Goal: Use online tool/utility: Utilize a website feature to perform a specific function

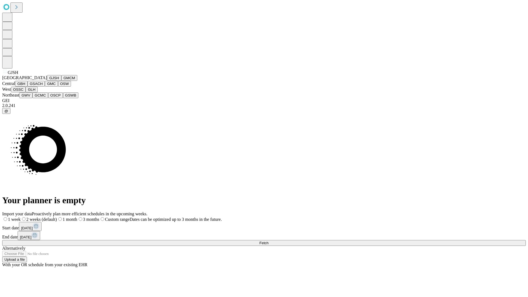
click at [47, 81] on button "GJSH" at bounding box center [54, 78] width 14 height 6
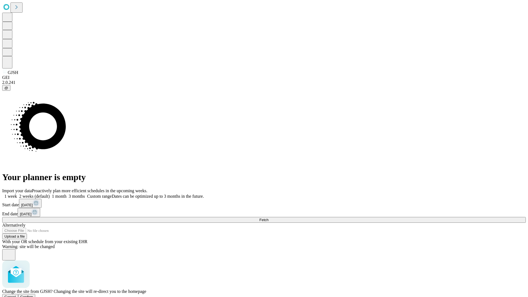
click at [33, 295] on span "Confirm" at bounding box center [26, 297] width 13 height 4
click at [67, 194] on label "1 month" at bounding box center [58, 196] width 17 height 5
click at [268, 218] on span "Fetch" at bounding box center [263, 220] width 9 height 4
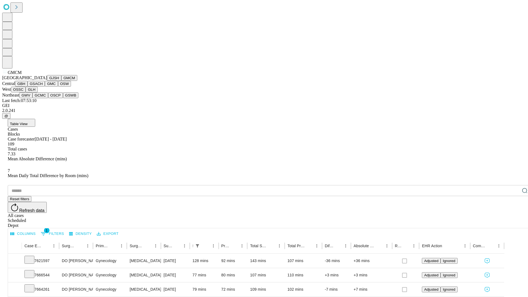
click at [28, 87] on button "GBH" at bounding box center [21, 84] width 12 height 6
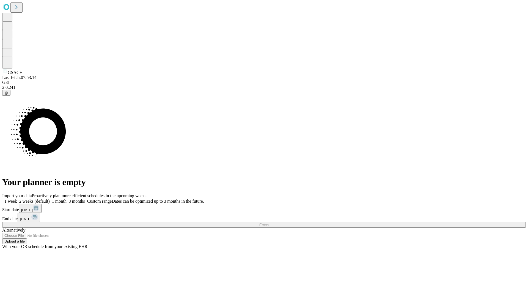
click at [67, 199] on label "1 month" at bounding box center [58, 201] width 17 height 5
click at [268, 223] on span "Fetch" at bounding box center [263, 225] width 9 height 4
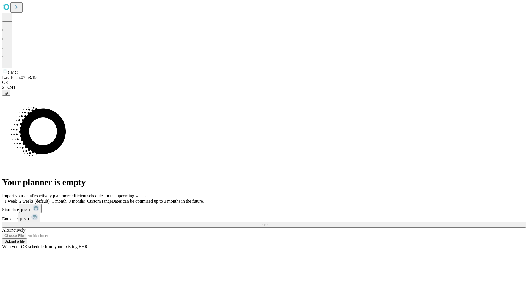
click at [268, 223] on span "Fetch" at bounding box center [263, 225] width 9 height 4
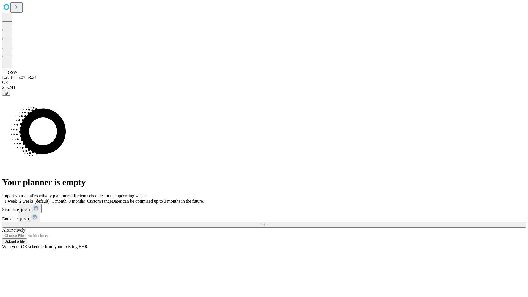
click at [67, 199] on label "1 month" at bounding box center [58, 201] width 17 height 5
click at [268, 223] on span "Fetch" at bounding box center [263, 225] width 9 height 4
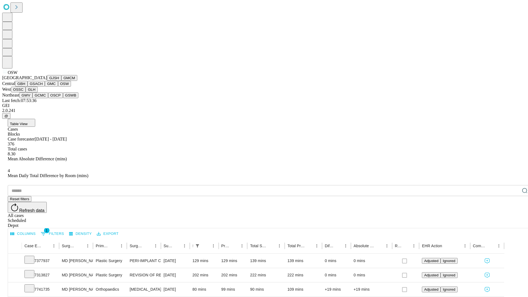
click at [26, 92] on button "OSSC" at bounding box center [18, 90] width 15 height 6
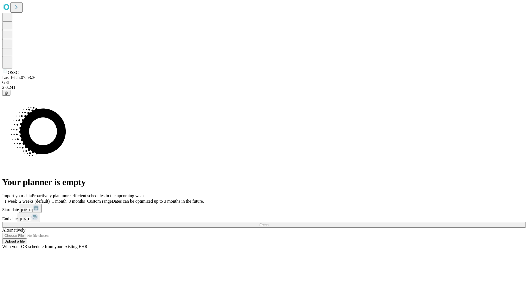
click at [67, 199] on label "1 month" at bounding box center [58, 201] width 17 height 5
click at [268, 223] on span "Fetch" at bounding box center [263, 225] width 9 height 4
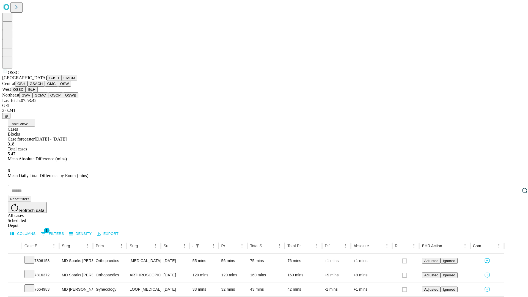
click at [37, 92] on button "GLH" at bounding box center [32, 90] width 12 height 6
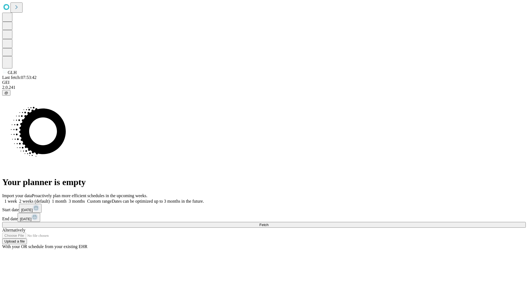
click at [67, 199] on label "1 month" at bounding box center [58, 201] width 17 height 5
click at [268, 223] on span "Fetch" at bounding box center [263, 225] width 9 height 4
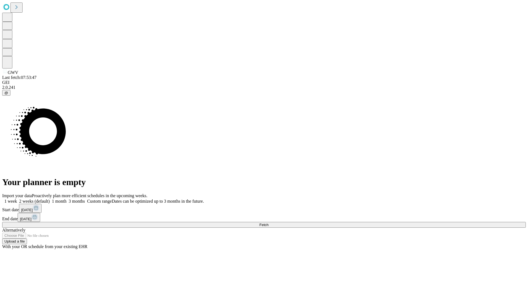
click at [67, 199] on label "1 month" at bounding box center [58, 201] width 17 height 5
click at [268, 223] on span "Fetch" at bounding box center [263, 225] width 9 height 4
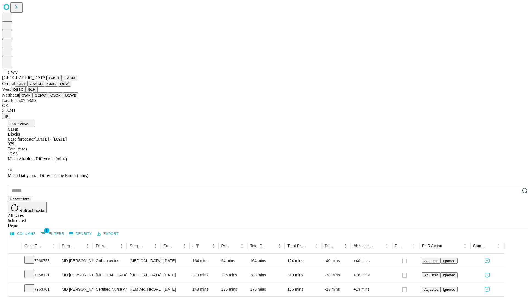
click at [43, 98] on button "GCMC" at bounding box center [40, 95] width 16 height 6
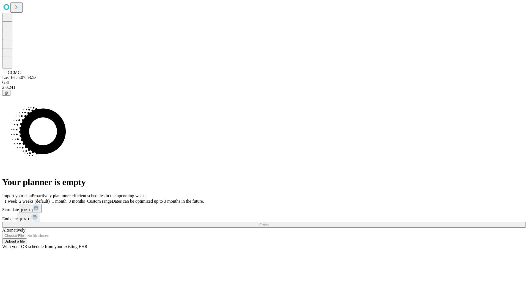
click at [67, 199] on label "1 month" at bounding box center [58, 201] width 17 height 5
click at [268, 223] on span "Fetch" at bounding box center [263, 225] width 9 height 4
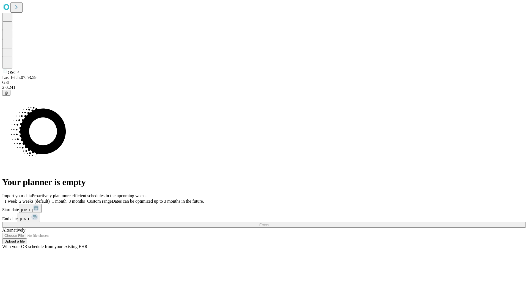
click at [67, 199] on label "1 month" at bounding box center [58, 201] width 17 height 5
click at [268, 223] on span "Fetch" at bounding box center [263, 225] width 9 height 4
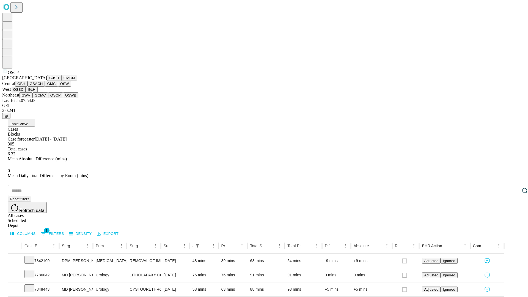
click at [63, 98] on button "GSWB" at bounding box center [71, 95] width 16 height 6
